Goal: Check status: Check status

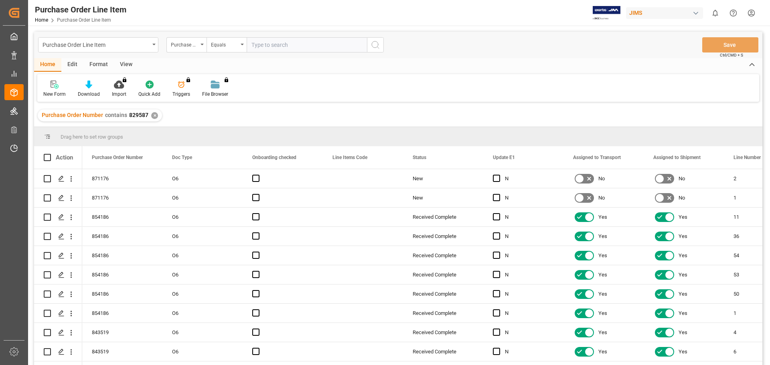
click at [262, 45] on input "text" at bounding box center [307, 44] width 120 height 15
type input "829587"
click at [375, 43] on icon "search button" at bounding box center [376, 45] width 10 height 10
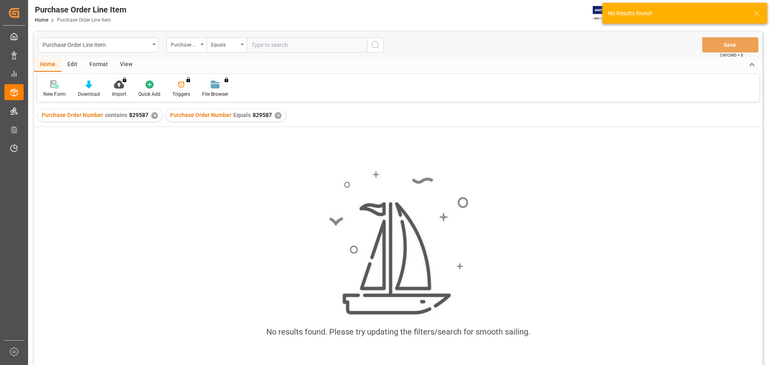
click at [278, 116] on div "✕" at bounding box center [278, 115] width 7 height 7
